Goal: Browse casually

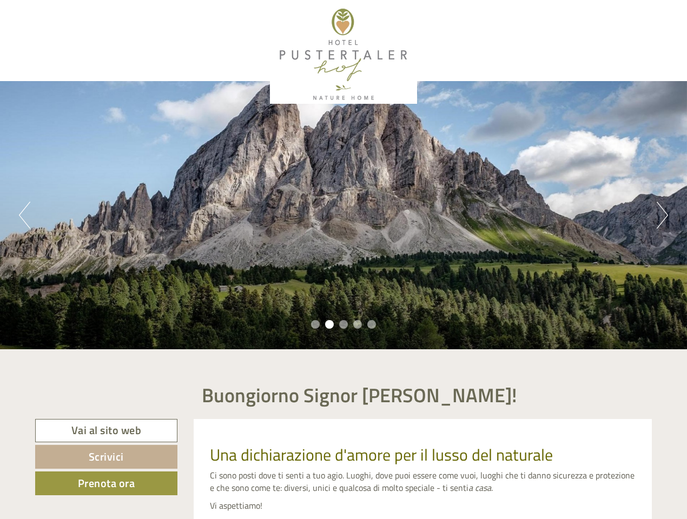
click at [343, 260] on div "Previous Next 1 2 3 4 5" at bounding box center [343, 215] width 687 height 268
click at [24, 215] on button "Previous" at bounding box center [24, 215] width 11 height 27
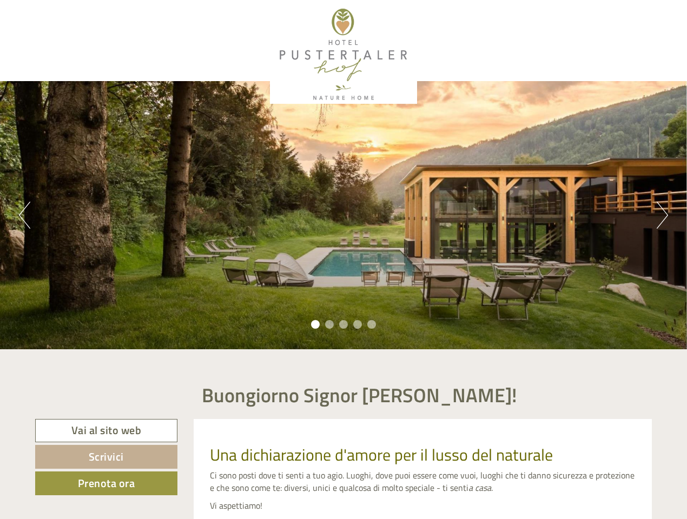
click at [343, 215] on div "Previous Next 1 2 3 4 5" at bounding box center [343, 215] width 687 height 268
click at [662, 215] on button "Next" at bounding box center [661, 215] width 11 height 27
click at [315, 324] on li "1" at bounding box center [315, 324] width 9 height 9
click at [329, 324] on li "2" at bounding box center [329, 324] width 9 height 9
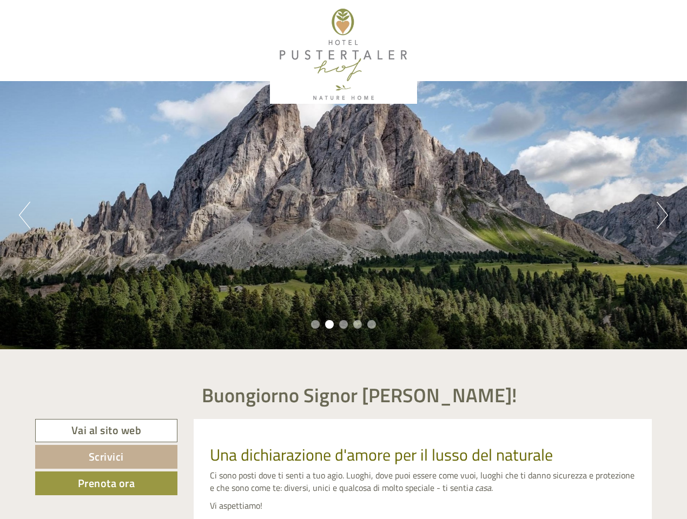
click at [343, 324] on li "3" at bounding box center [343, 324] width 9 height 9
click at [357, 324] on li "4" at bounding box center [357, 324] width 9 height 9
click at [371, 324] on li "5" at bounding box center [371, 324] width 9 height 9
